Goal: Information Seeking & Learning: Learn about a topic

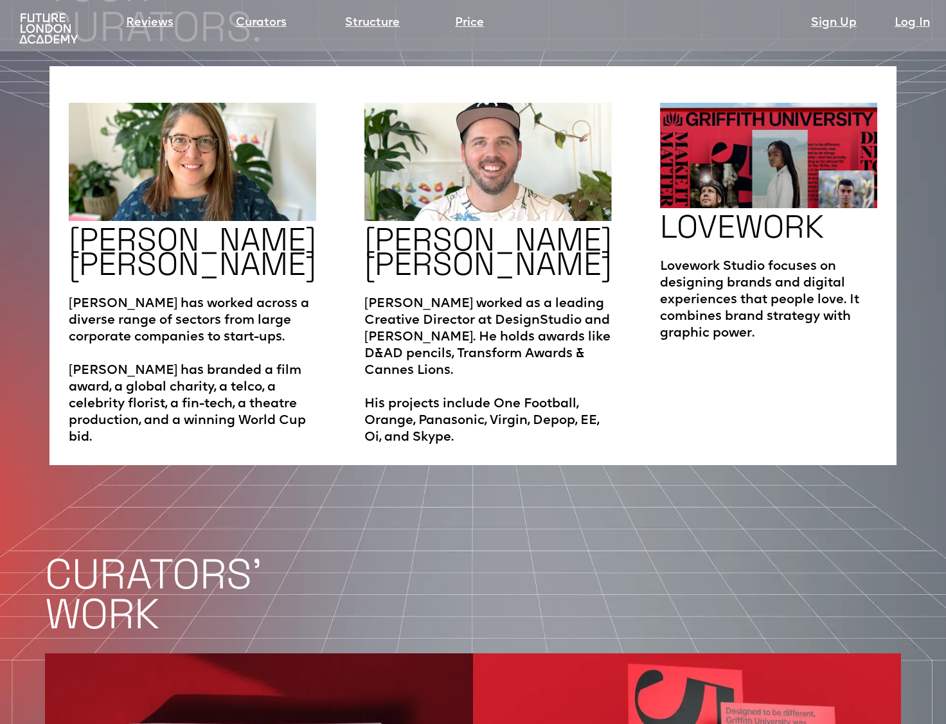
scroll to position [2187, 0]
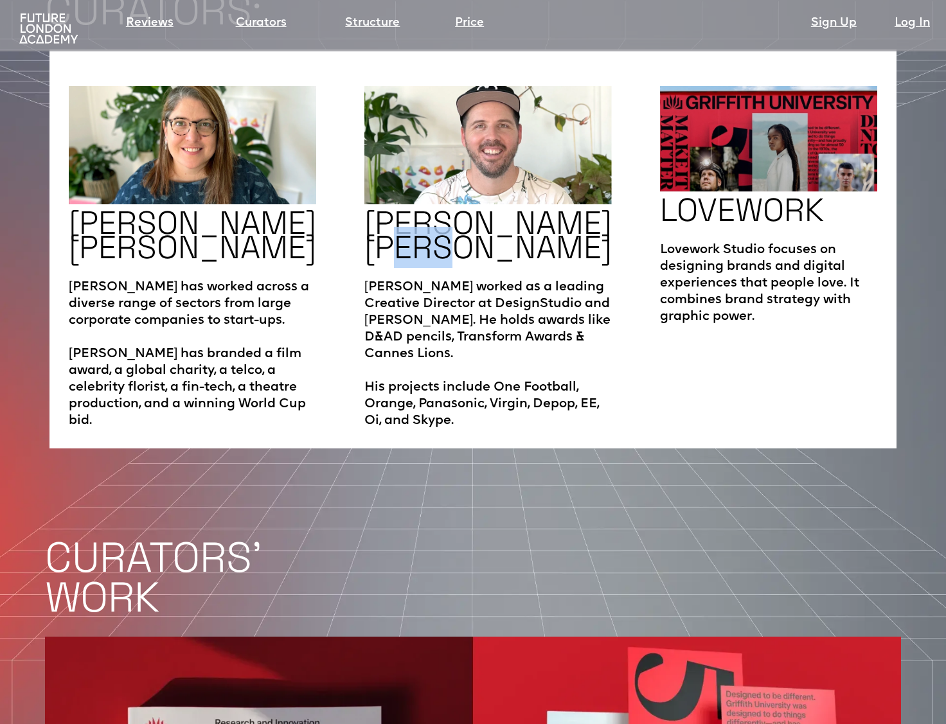
drag, startPoint x: 447, startPoint y: 198, endPoint x: 401, endPoint y: 186, distance: 47.7
click at [401, 211] on h2 "[PERSON_NAME] [PERSON_NAME]" at bounding box center [487, 235] width 247 height 49
click at [404, 211] on h2 "[PERSON_NAME] [PERSON_NAME]" at bounding box center [487, 235] width 247 height 49
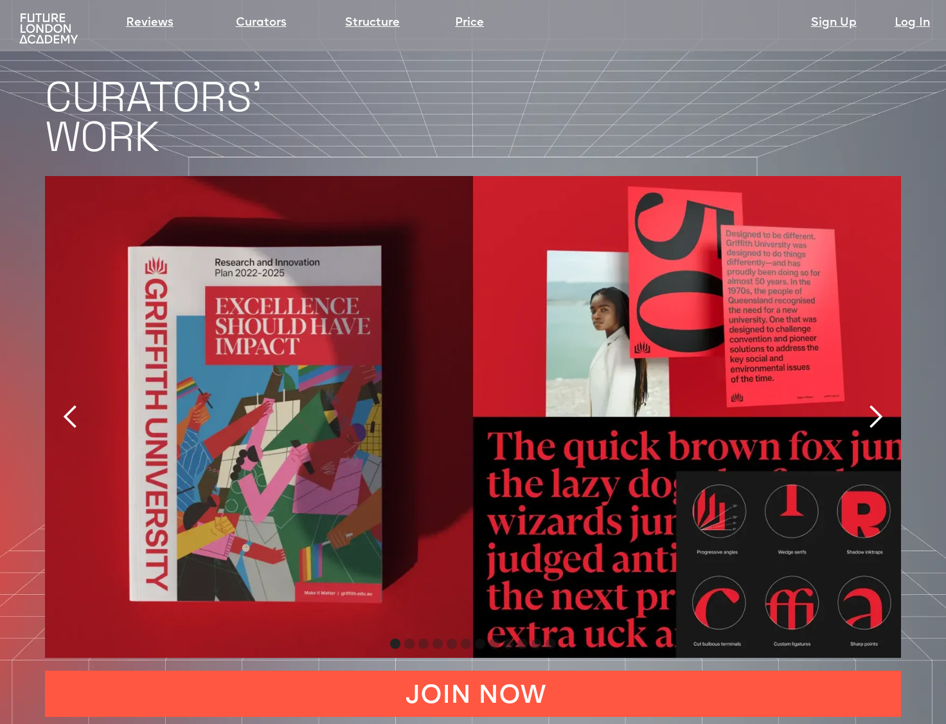
scroll to position [2650, 0]
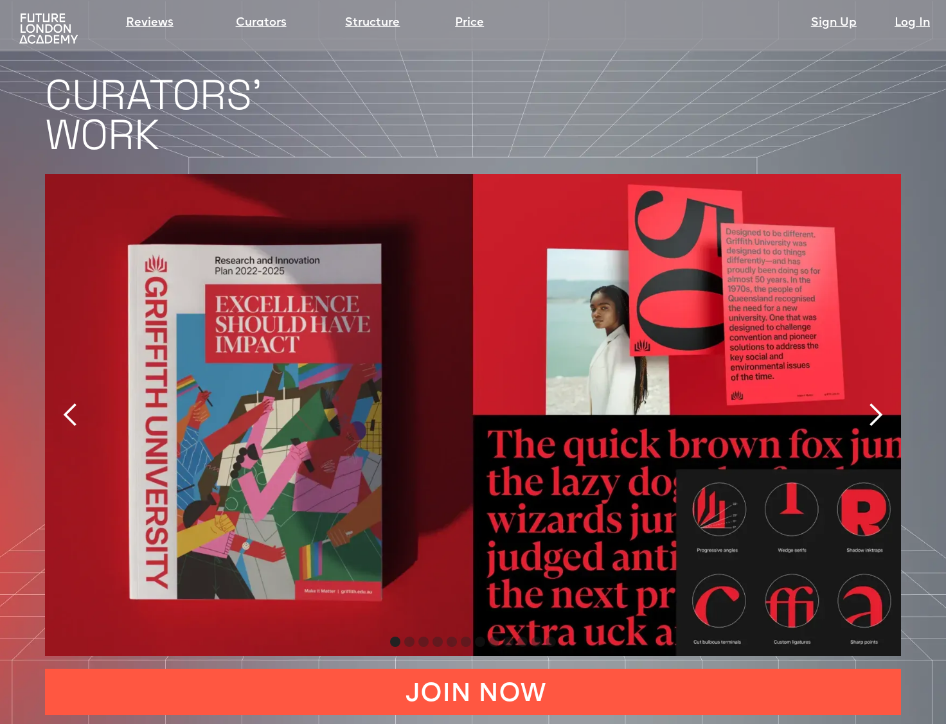
click at [882, 402] on div "next slide" at bounding box center [876, 415] width 26 height 26
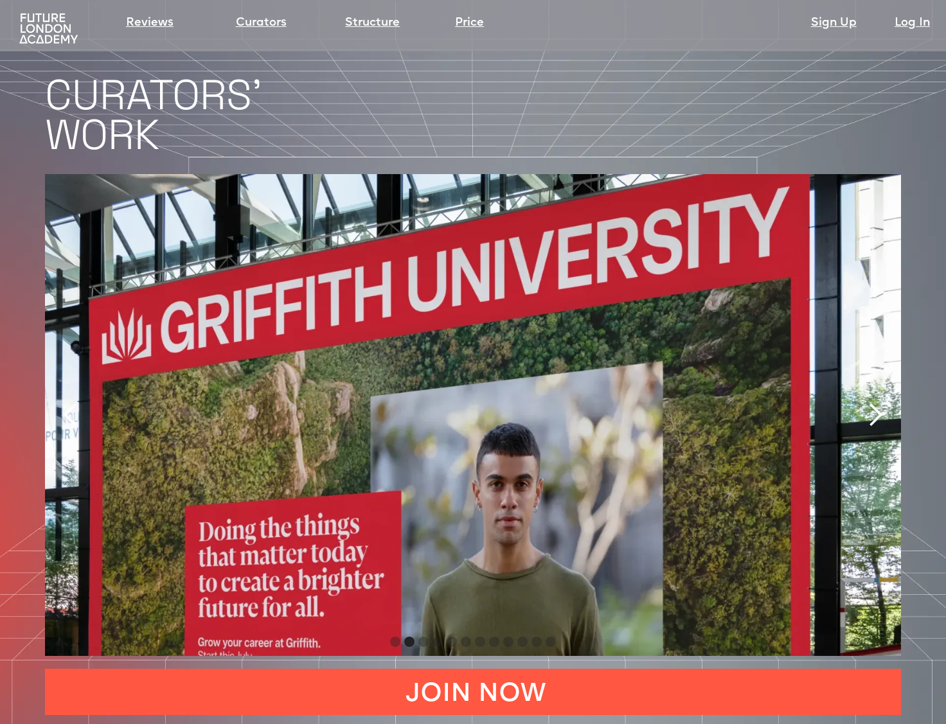
click at [877, 402] on div "next slide" at bounding box center [876, 415] width 26 height 26
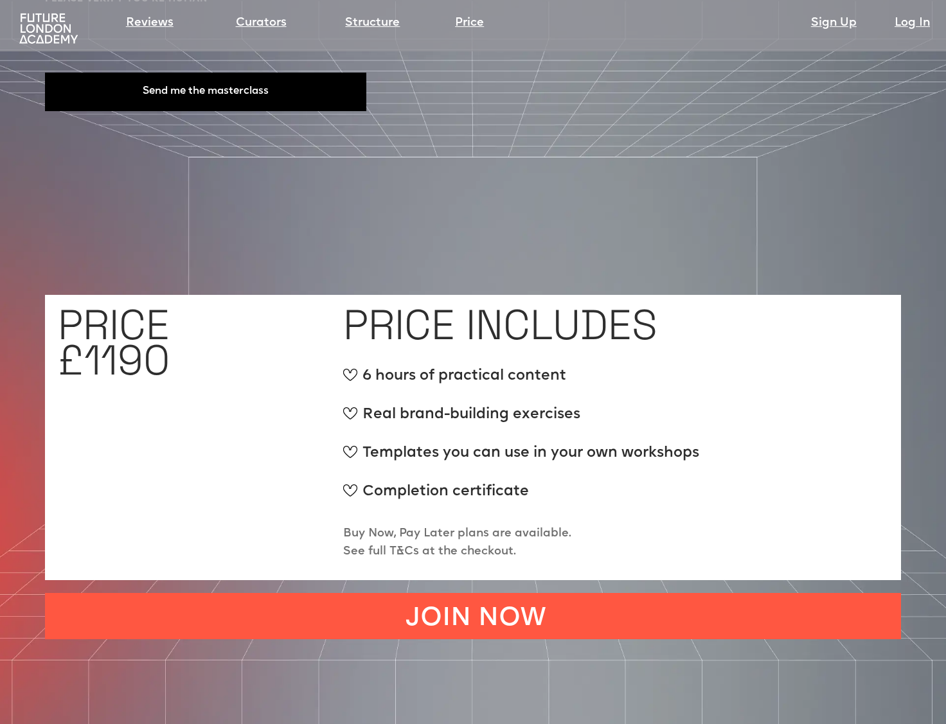
scroll to position [4711, 0]
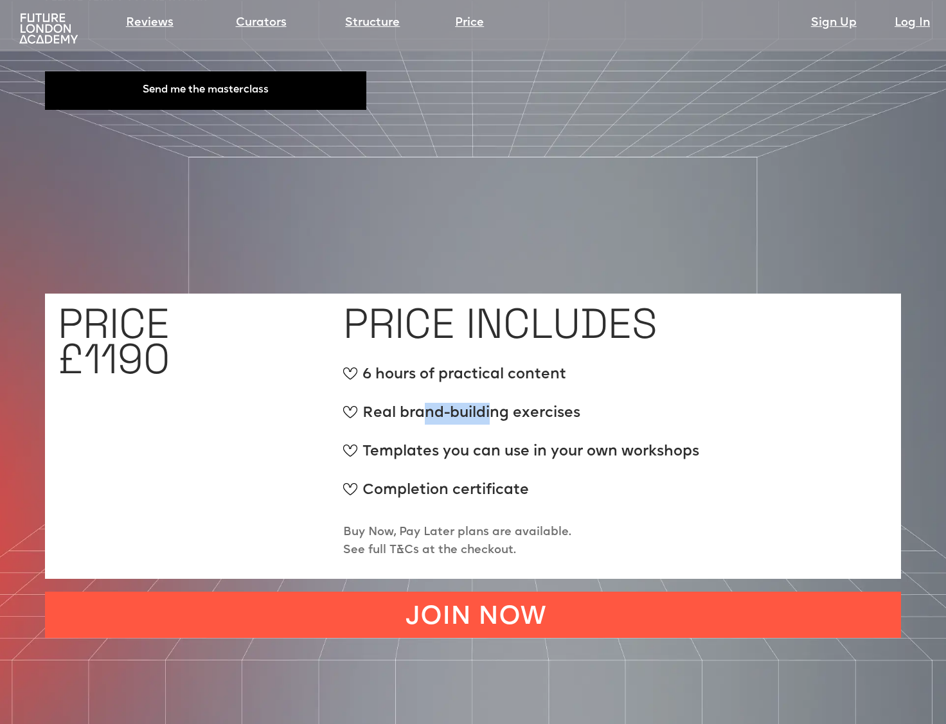
drag, startPoint x: 489, startPoint y: 368, endPoint x: 421, endPoint y: 366, distance: 68.2
click at [421, 403] on div "Real brand-building exercises" at bounding box center [521, 419] width 356 height 32
drag, startPoint x: 417, startPoint y: 371, endPoint x: 396, endPoint y: 347, distance: 31.9
click at [415, 403] on div "Real brand-building exercises" at bounding box center [521, 419] width 356 height 32
drag, startPoint x: 389, startPoint y: 337, endPoint x: 410, endPoint y: 335, distance: 21.4
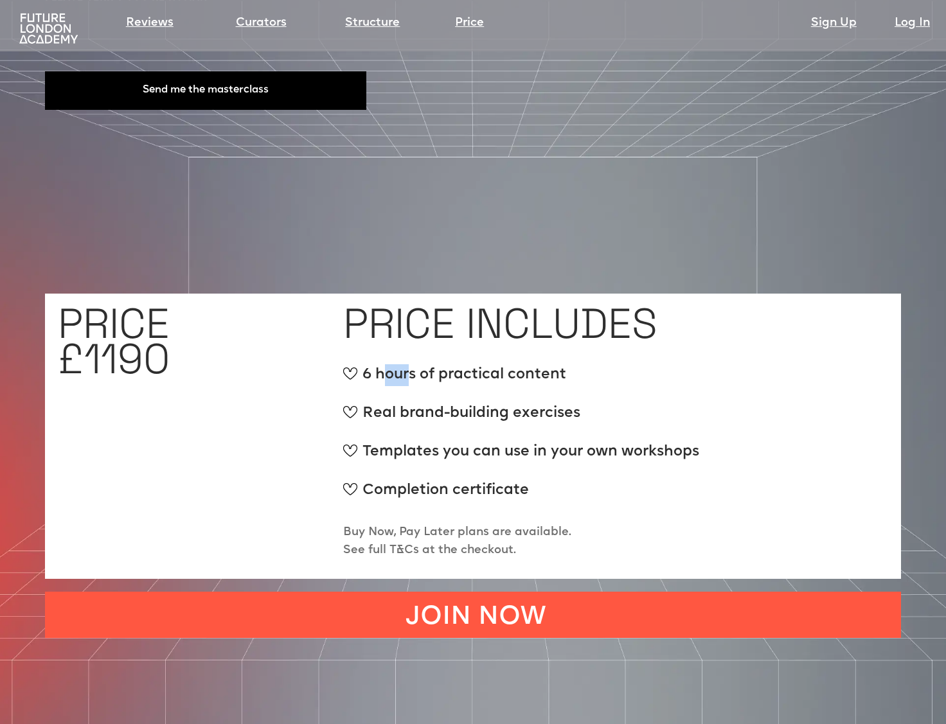
click at [410, 364] on div "6 hours of practical content" at bounding box center [521, 380] width 356 height 32
click at [456, 403] on div "Real brand-building exercises" at bounding box center [521, 419] width 356 height 32
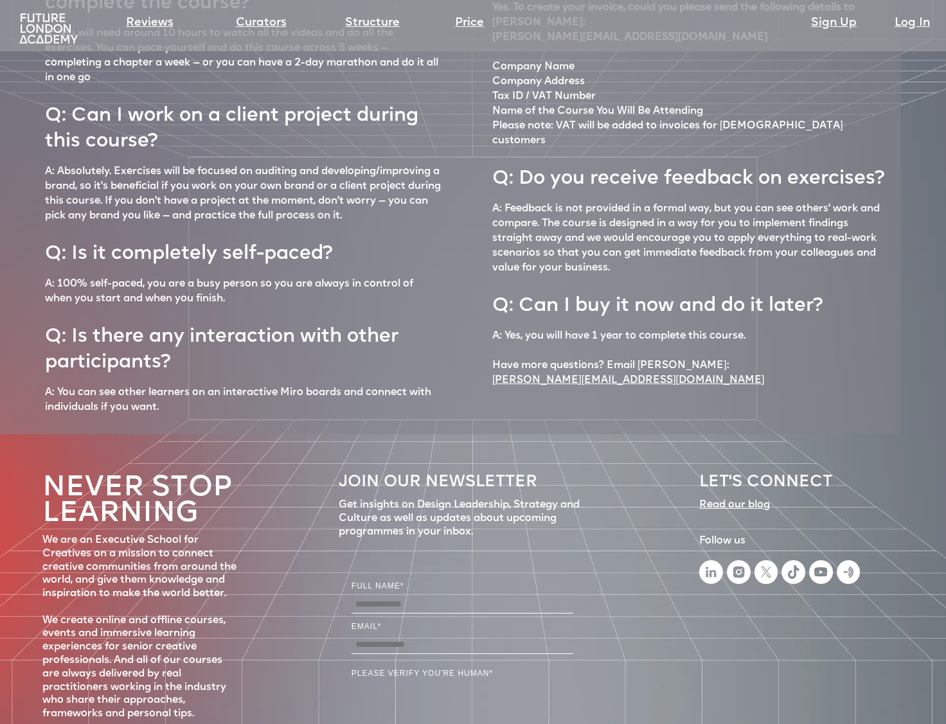
scroll to position [5624, 0]
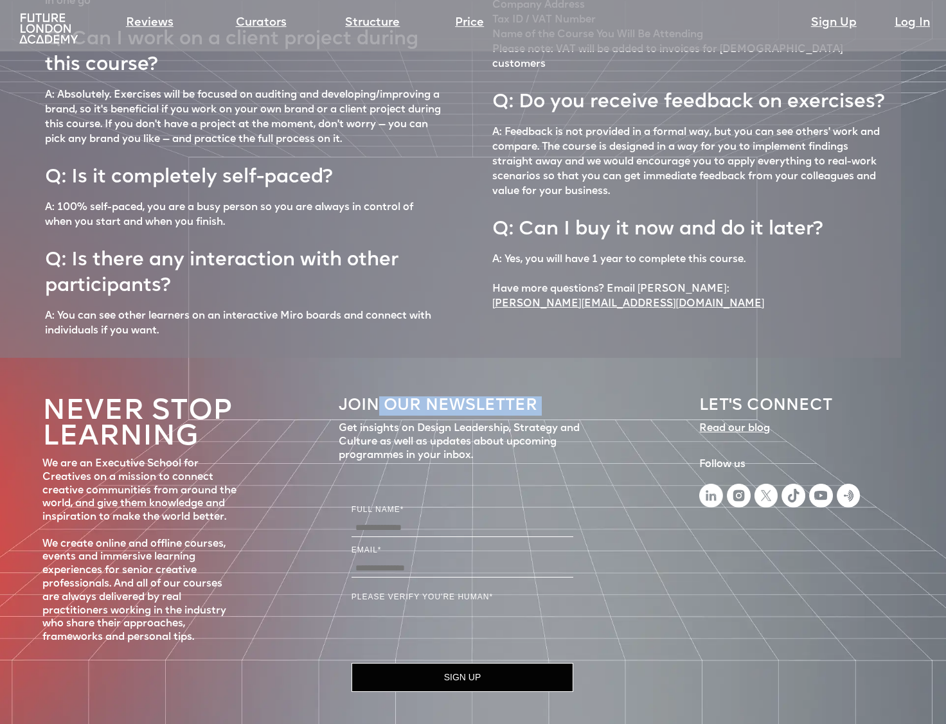
drag, startPoint x: 377, startPoint y: 354, endPoint x: 447, endPoint y: 386, distance: 77.1
click at [464, 390] on div "JOIN OUR NEWSLETTER Get insights on Design Leadership, Strategy and Culture as …" at bounding box center [462, 547] width 247 height 315
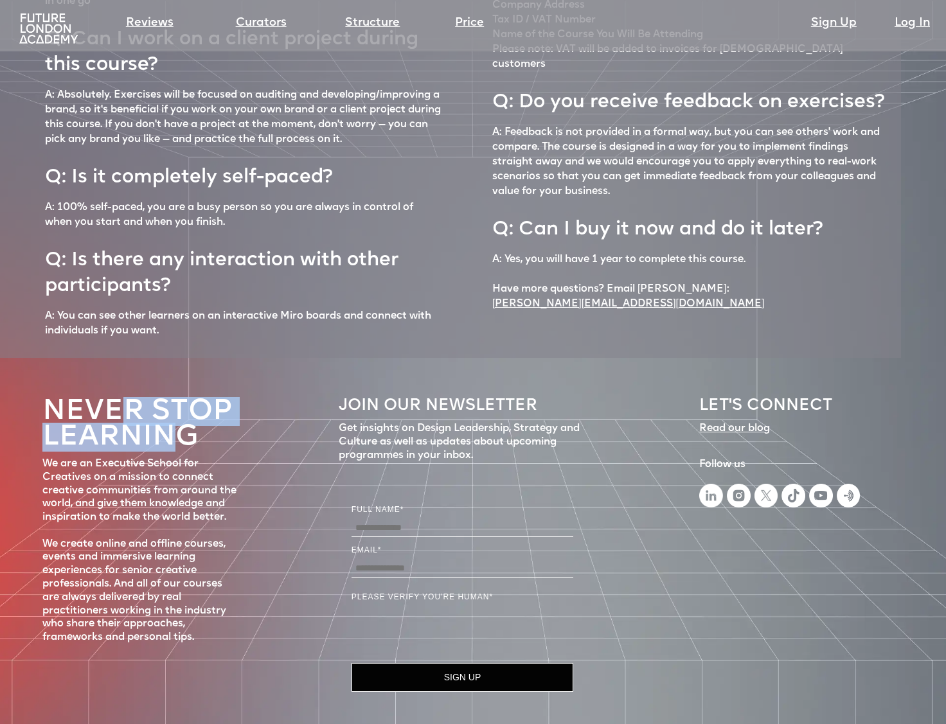
drag, startPoint x: 183, startPoint y: 391, endPoint x: 117, endPoint y: 377, distance: 67.6
click at [120, 399] on h4 "Never stop learning" at bounding box center [139, 425] width 195 height 52
click at [148, 399] on h4 "Never stop learning" at bounding box center [139, 425] width 195 height 52
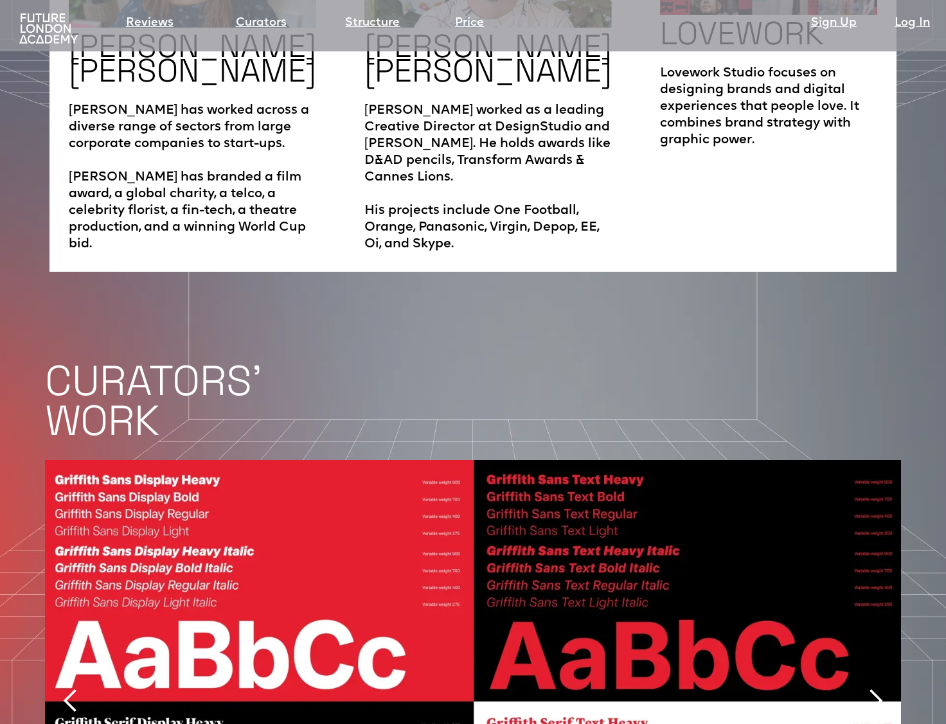
scroll to position [2334, 0]
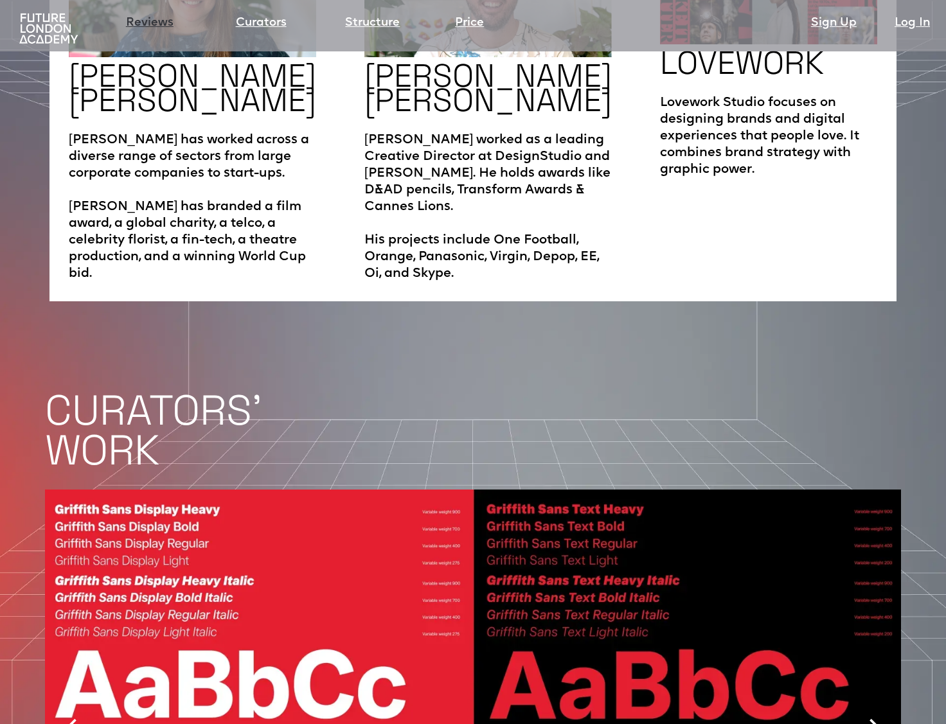
click at [143, 27] on link "Reviews" at bounding box center [150, 23] width 48 height 18
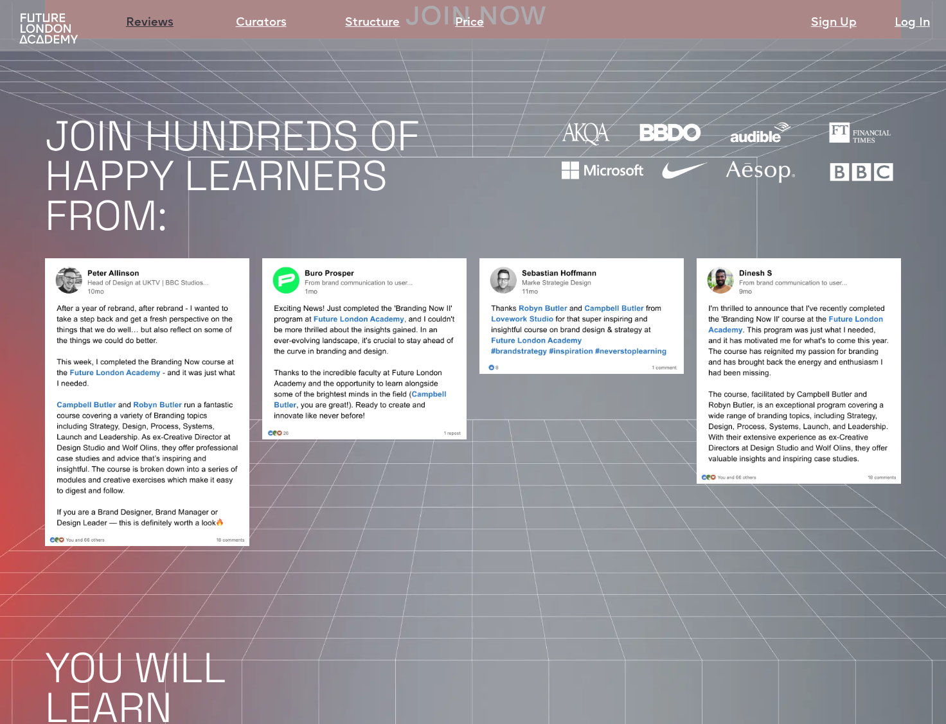
scroll to position [1060, 0]
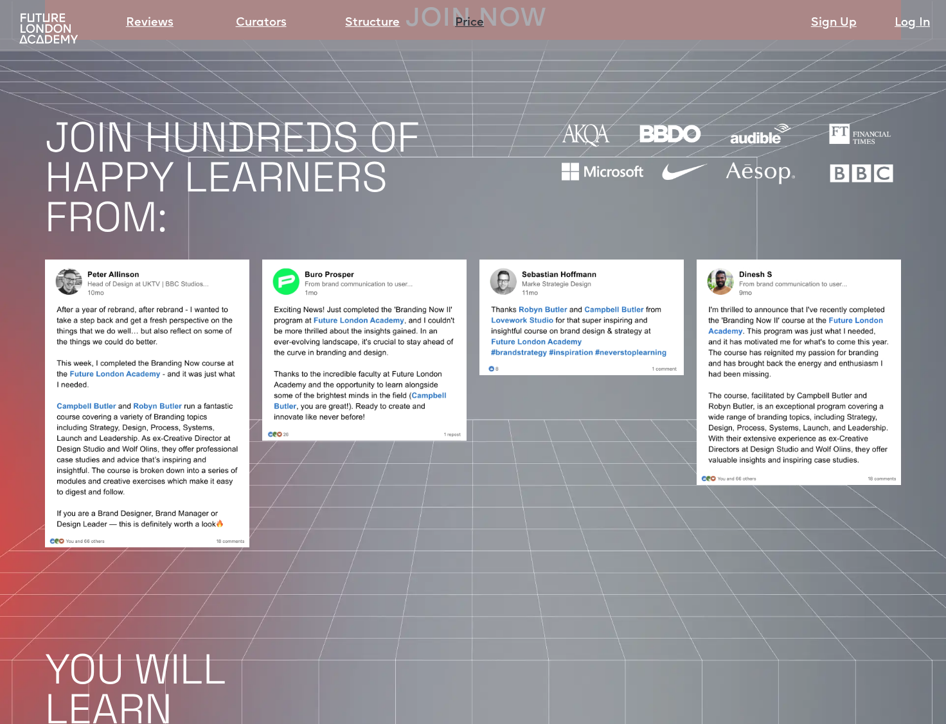
click at [478, 21] on link "Price" at bounding box center [469, 23] width 29 height 18
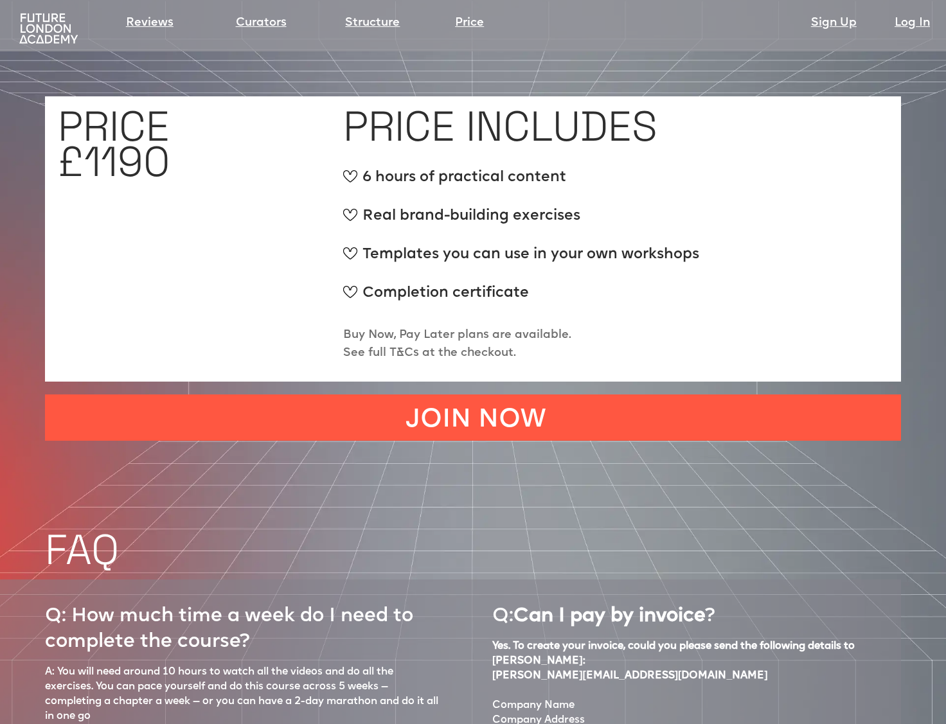
scroll to position [4876, 0]
